Goal: Task Accomplishment & Management: Manage account settings

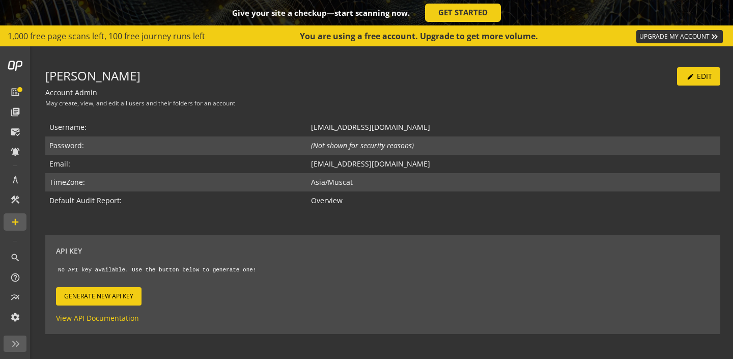
scroll to position [20, 0]
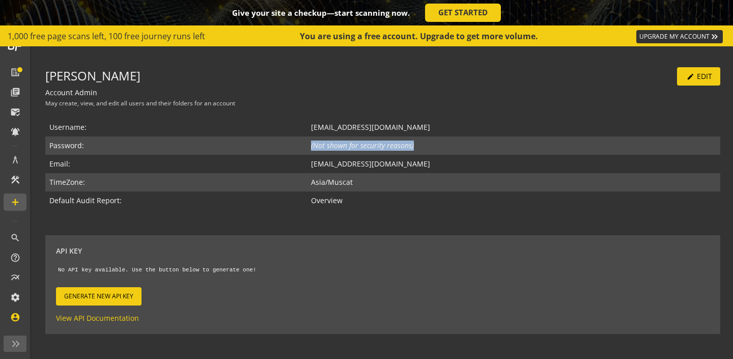
drag, startPoint x: 436, startPoint y: 144, endPoint x: 308, endPoint y: 143, distance: 128.2
click at [308, 143] on tr "Password: (Not shown for security reasons)" at bounding box center [382, 145] width 675 height 18
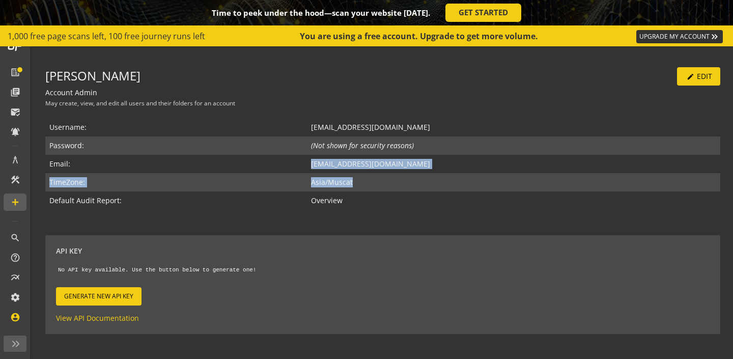
drag, startPoint x: 327, startPoint y: 167, endPoint x: 564, endPoint y: 183, distance: 237.1
click at [564, 183] on tbody "Username: [EMAIL_ADDRESS][DOMAIN_NAME] Password: (Not shown for security reason…" at bounding box center [382, 164] width 675 height 92
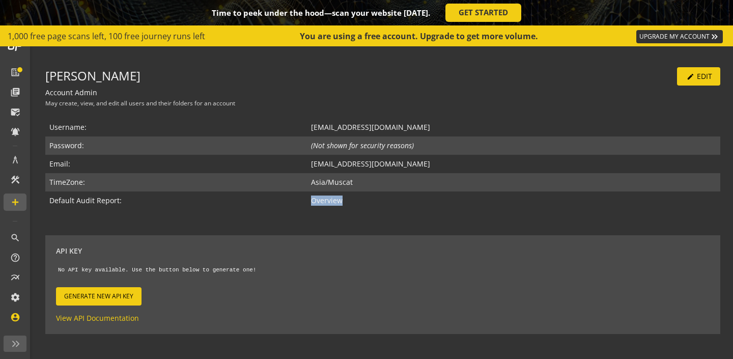
drag, startPoint x: 365, startPoint y: 199, endPoint x: 315, endPoint y: 196, distance: 49.5
click at [315, 196] on tr "Default Audit Report: Overview" at bounding box center [382, 200] width 675 height 18
drag, startPoint x: 333, startPoint y: 129, endPoint x: 450, endPoint y: 133, distance: 117.1
click at [444, 127] on td "[EMAIL_ADDRESS][DOMAIN_NAME]" at bounding box center [514, 127] width 414 height 18
click at [469, 158] on td "[EMAIL_ADDRESS][DOMAIN_NAME]" at bounding box center [514, 164] width 414 height 18
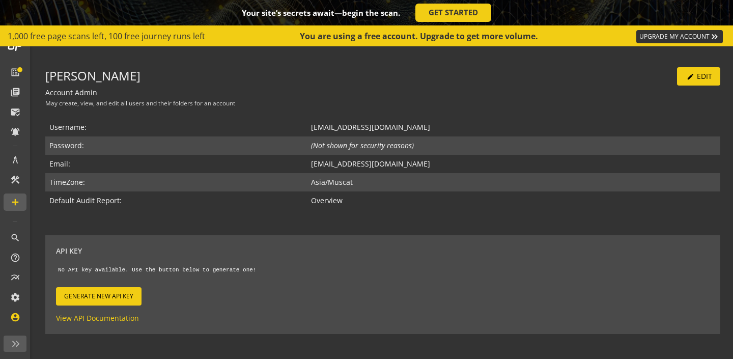
click at [479, 112] on div "[PERSON_NAME] edit Edit Account Admin May create, view, and edit all users and …" at bounding box center [382, 201] width 675 height 265
